Goal: Information Seeking & Learning: Learn about a topic

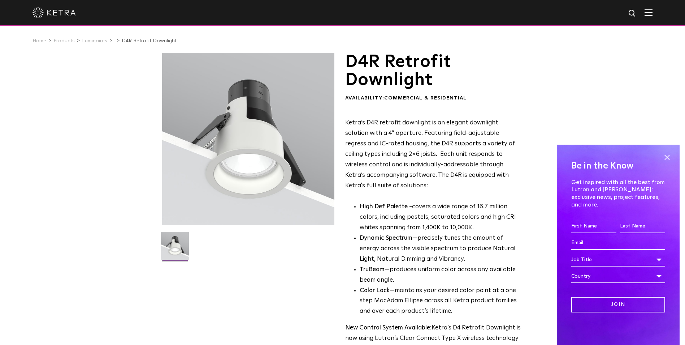
click at [95, 40] on link "Luminaires" at bounding box center [94, 40] width 25 height 5
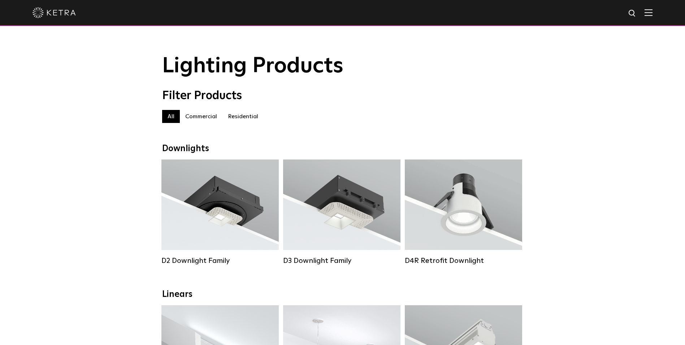
click at [201, 116] on label "Commercial" at bounding box center [201, 116] width 43 height 13
click at [239, 114] on label "Residential" at bounding box center [242, 116] width 41 height 13
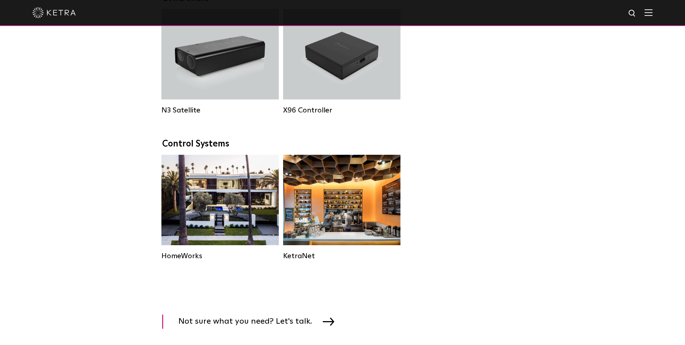
scroll to position [867, 0]
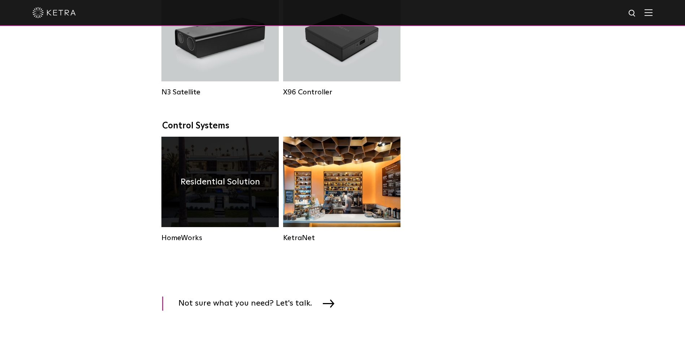
click at [246, 172] on div "Residential Solution" at bounding box center [219, 182] width 117 height 90
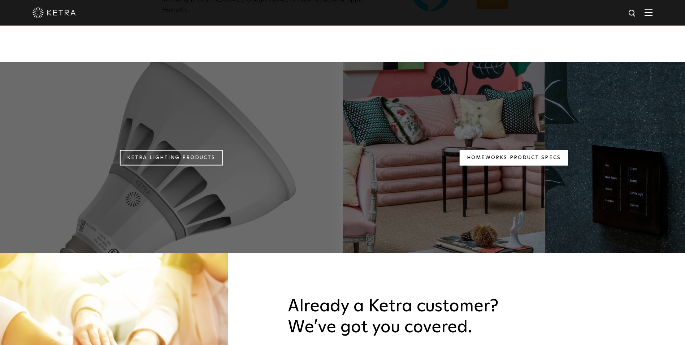
scroll to position [650, 0]
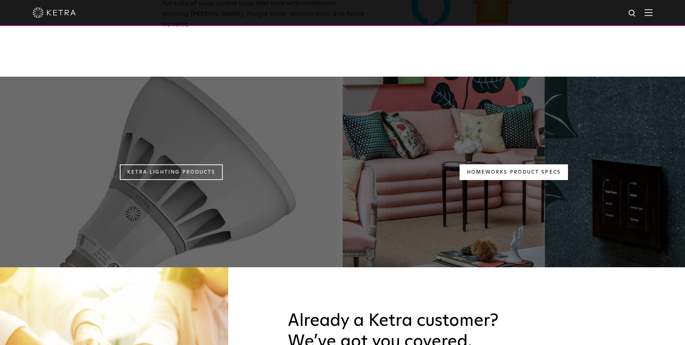
click at [540, 164] on link "Homeworks Product Specs" at bounding box center [514, 172] width 108 height 16
